Goal: Task Accomplishment & Management: Manage account settings

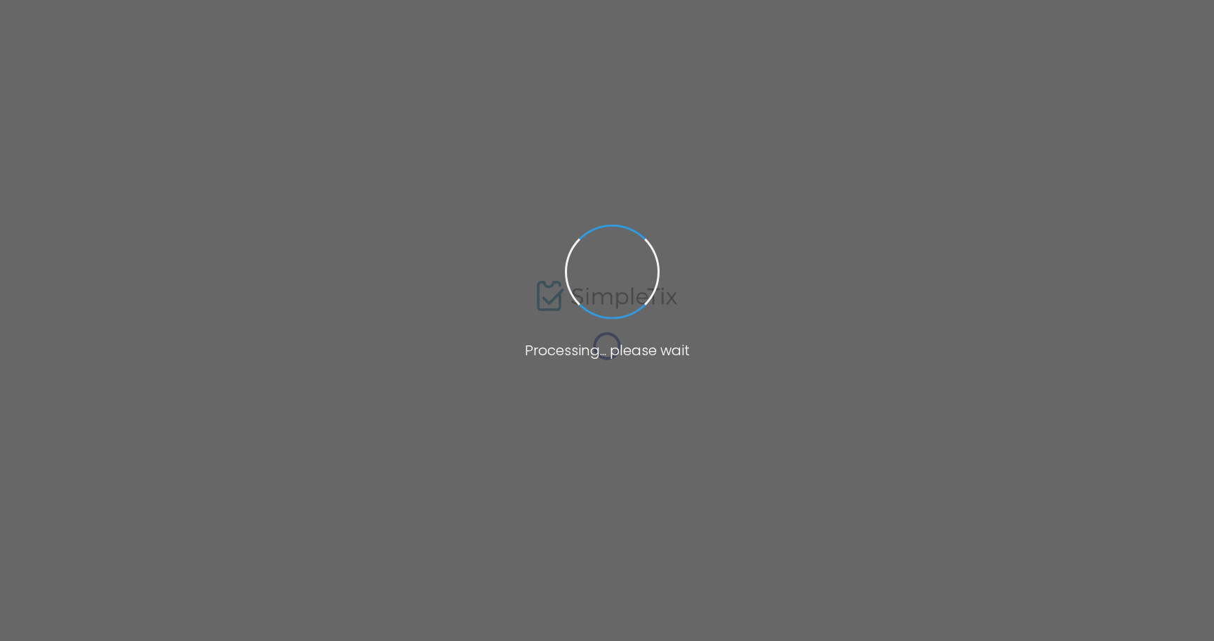
type input "https://www.simpletix.com/e/the-gathering-sessions-fall-herb-infused-v-tickets-…"
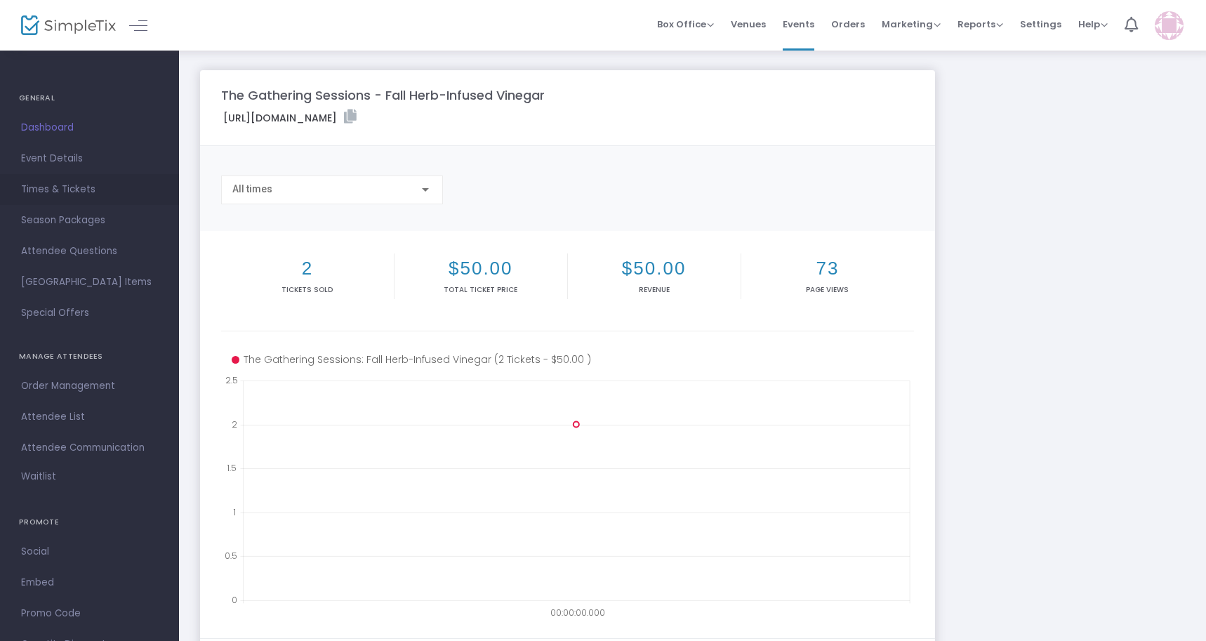
click at [66, 192] on span "Times & Tickets" at bounding box center [89, 189] width 137 height 18
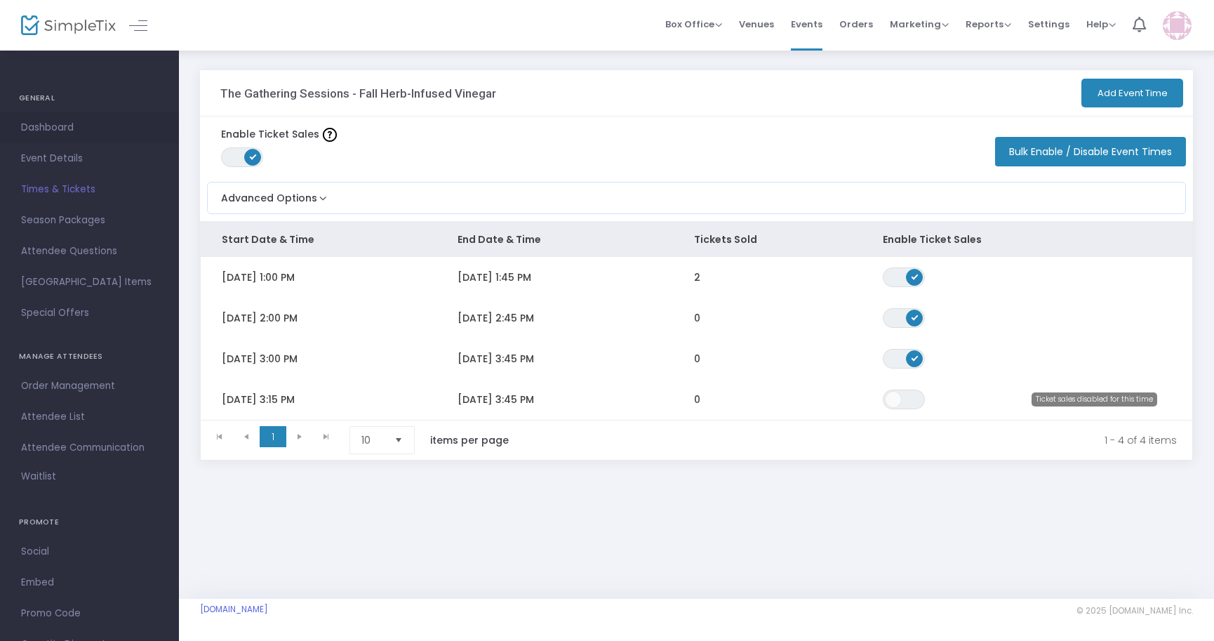
click at [49, 122] on span "Dashboard" at bounding box center [89, 128] width 137 height 18
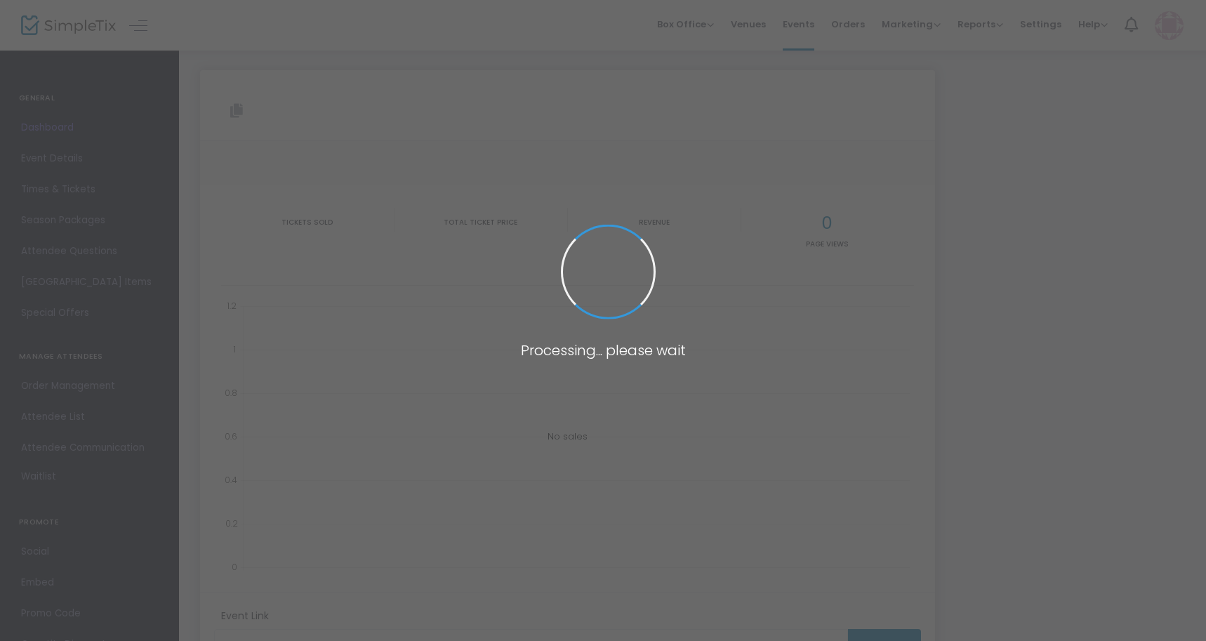
type input "https://www.simpletix.com/e/the-gathering-sessions-fall-herb-infused-v-tickets-…"
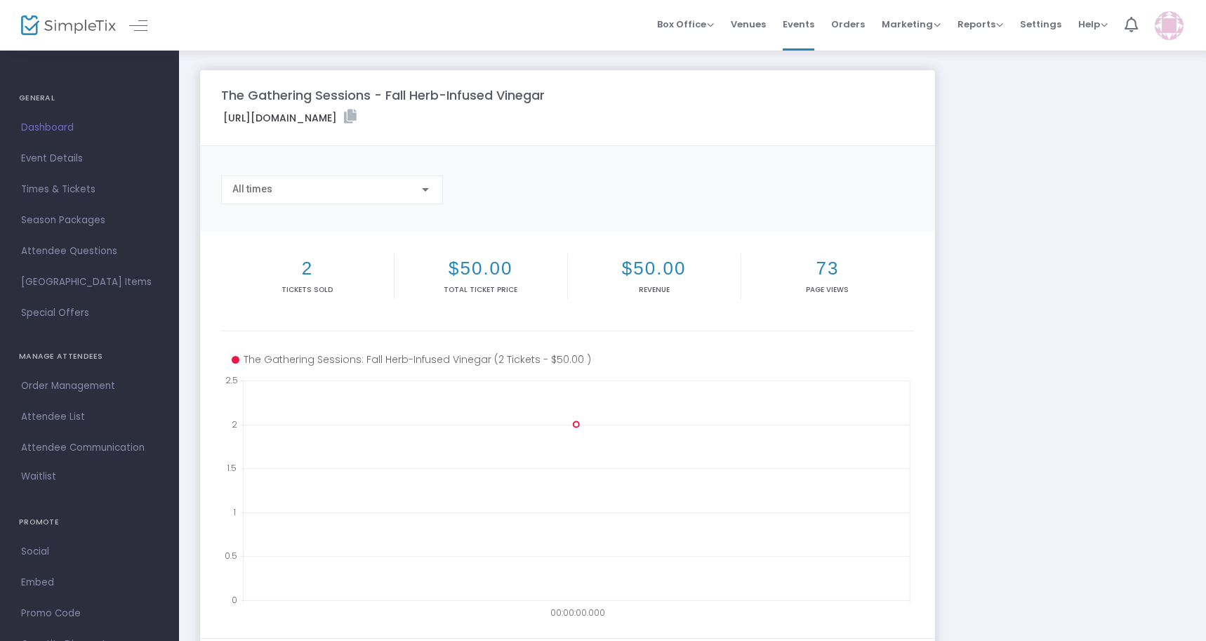
click at [95, 27] on img at bounding box center [68, 25] width 95 height 20
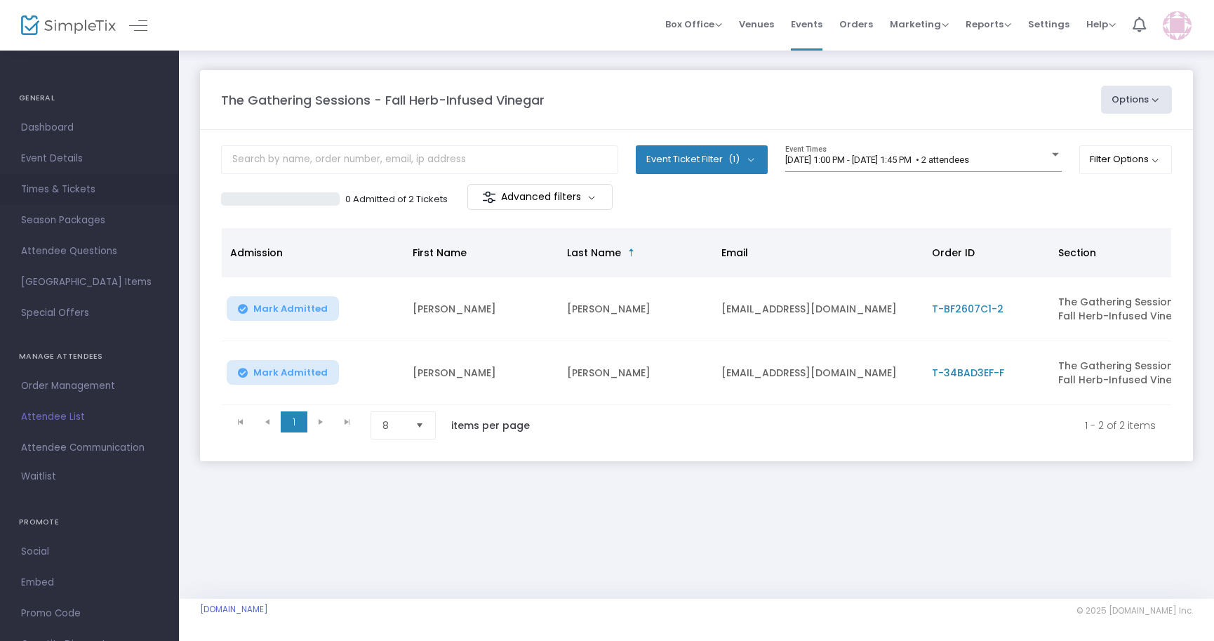
click at [69, 194] on span "Times & Tickets" at bounding box center [89, 189] width 137 height 18
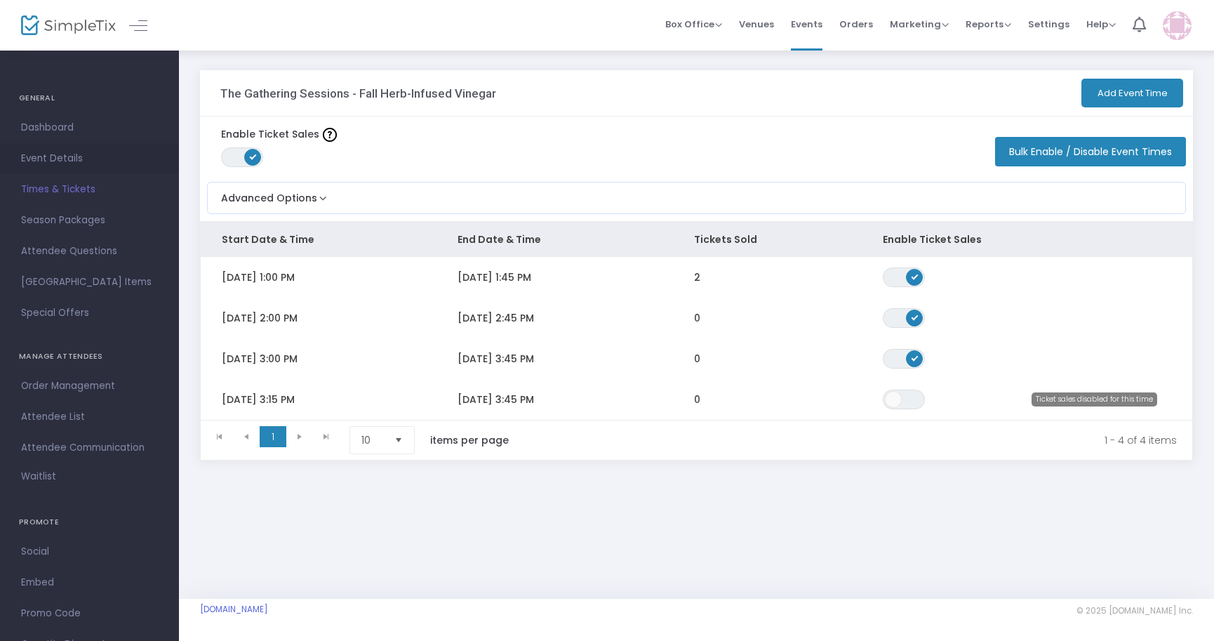
click at [60, 156] on span "Event Details" at bounding box center [89, 158] width 137 height 18
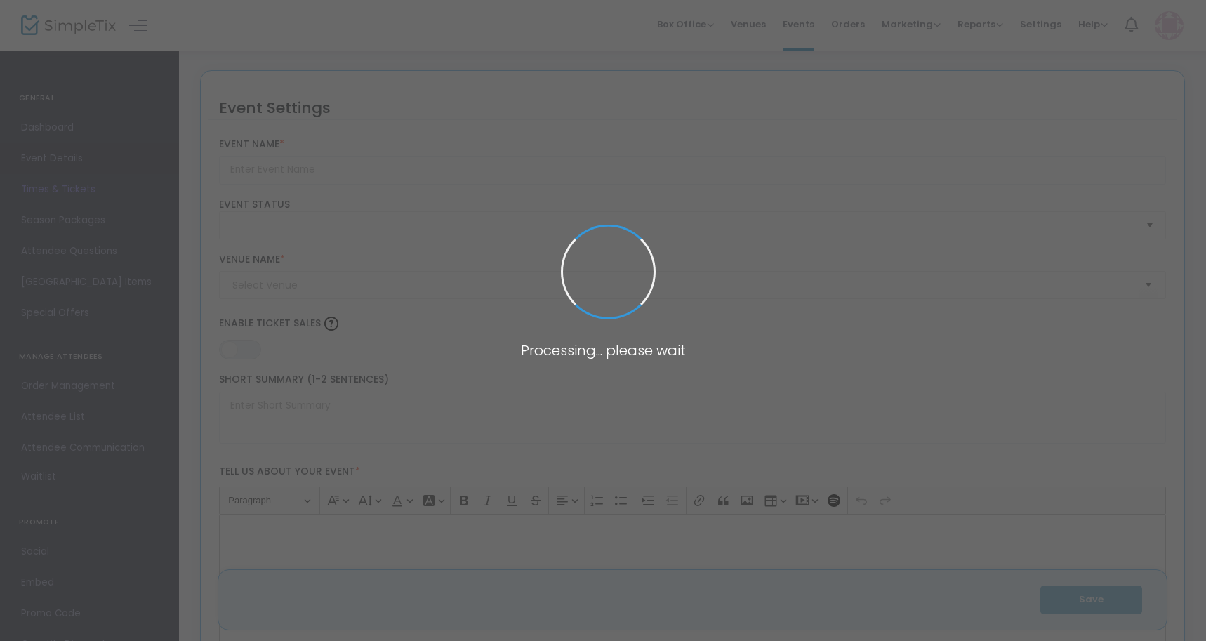
type input "The Gathering Sessions - Fall Herb-Infused Vinegar"
type textarea "Craft your own fall herb-infused vinegar in this 45-min hands-on workshop with …"
type input "9.030 %"
type input "Reserve Your Spot!"
checkbox input "true"
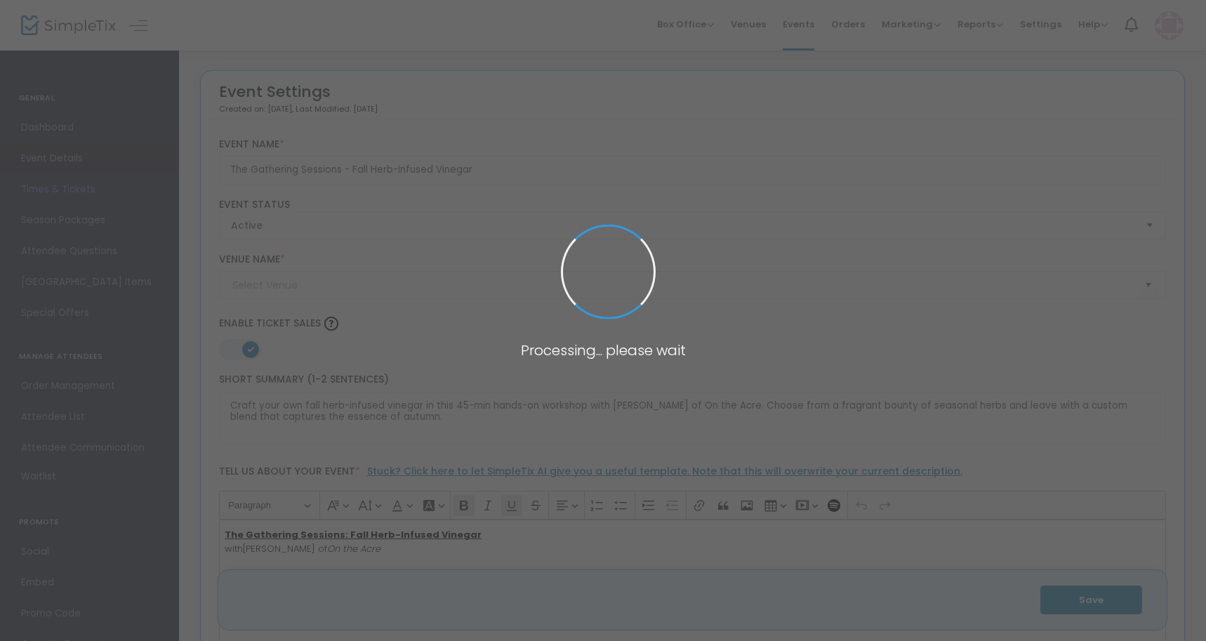
type input "Galleria Atrium (near [GEOGRAPHIC_DATA])"
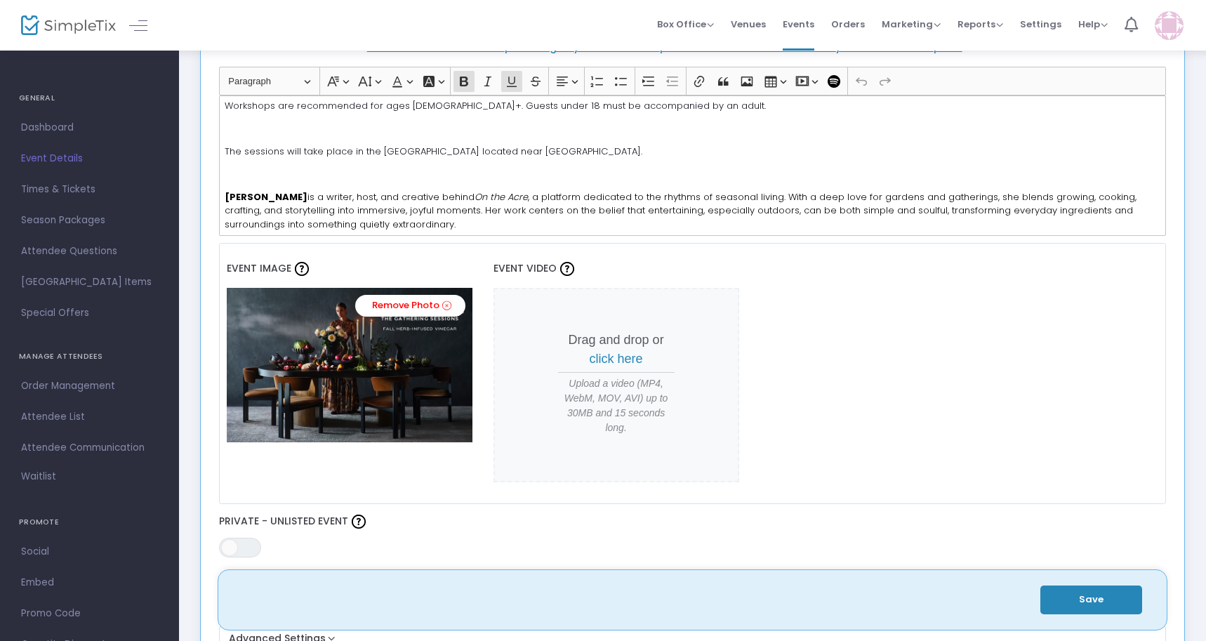
scroll to position [406, 0]
click at [1097, 604] on button "Save" at bounding box center [1091, 599] width 102 height 29
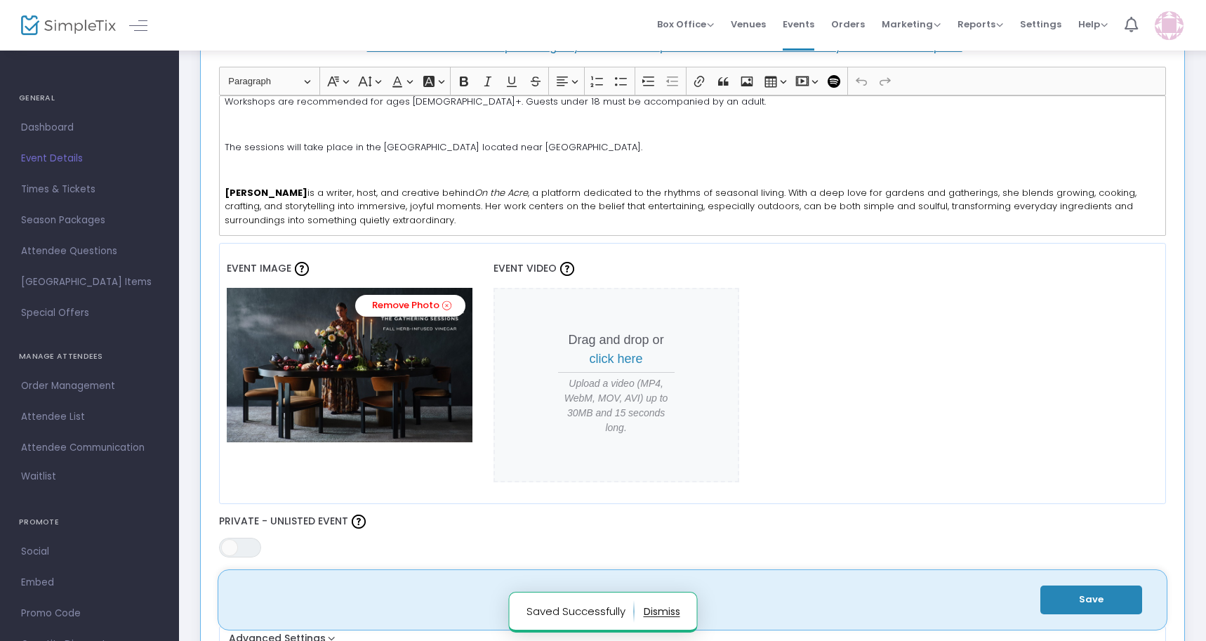
click at [1097, 604] on button "Save" at bounding box center [1091, 599] width 102 height 29
click at [1069, 593] on button "Save" at bounding box center [1091, 599] width 102 height 29
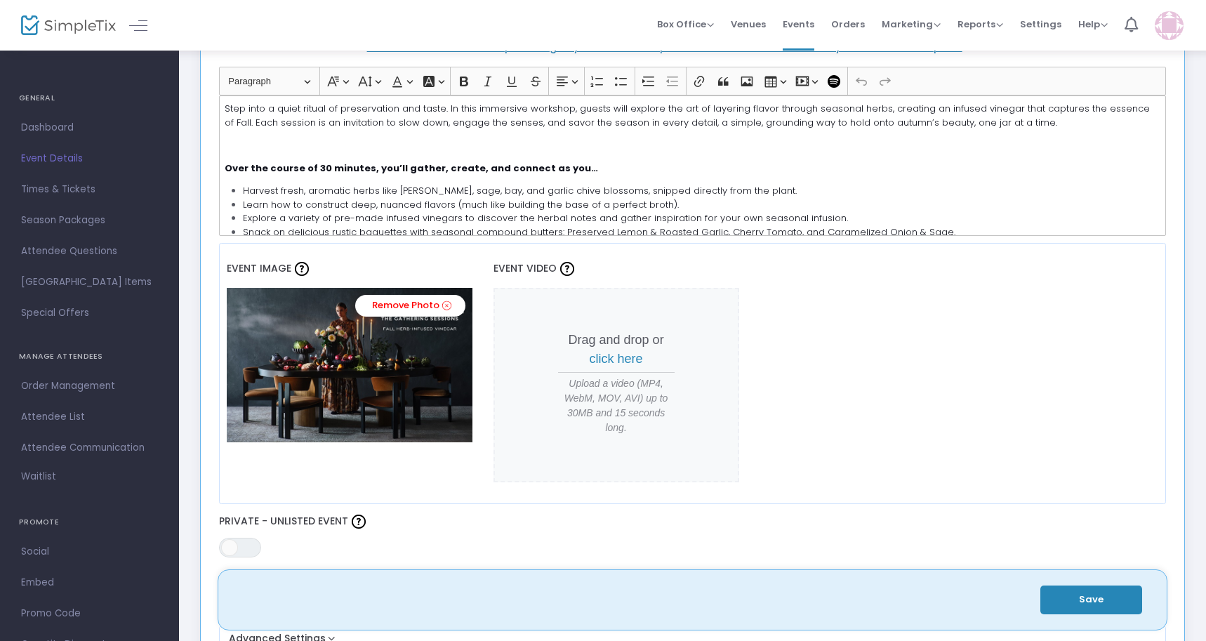
scroll to position [65, 0]
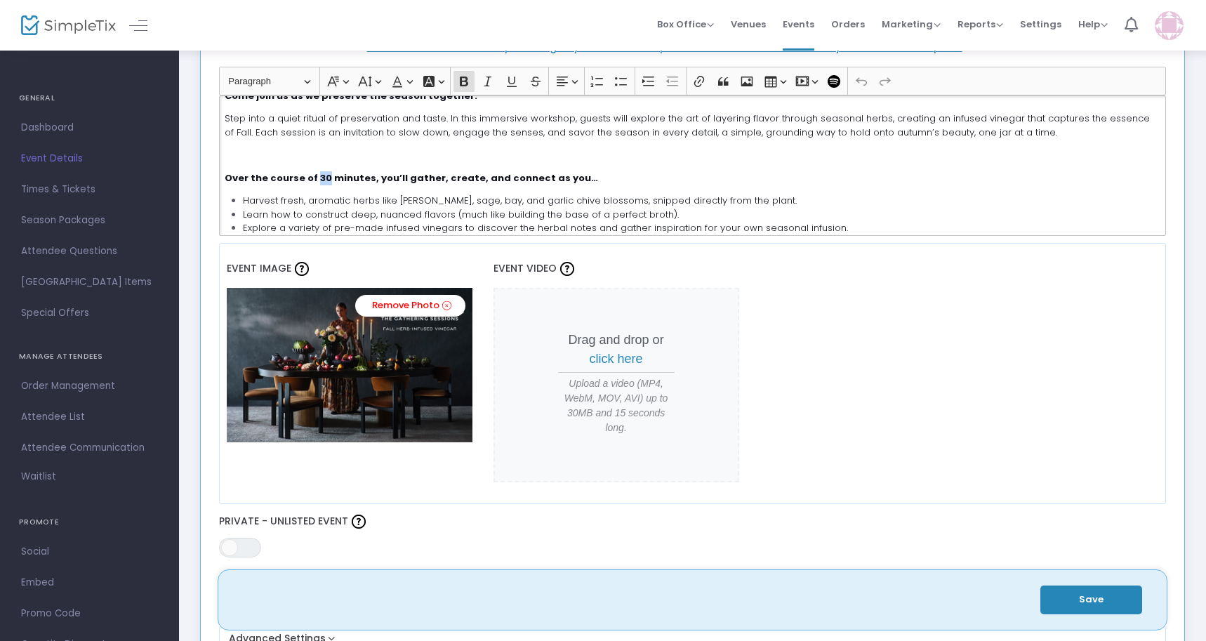
drag, startPoint x: 321, startPoint y: 178, endPoint x: 313, endPoint y: 178, distance: 8.4
click at [313, 178] on strong "Over the course of 30 minutes, you’ll gather, create, and connect as you…" at bounding box center [411, 177] width 373 height 13
click at [1092, 596] on button "Save" at bounding box center [1091, 599] width 102 height 29
click at [888, 436] on div "Event Image Remove Photo Event Video Drag and drop or click here Upload a video…" at bounding box center [692, 374] width 947 height 262
click at [62, 25] on img at bounding box center [68, 25] width 95 height 20
